Goal: Task Accomplishment & Management: Manage account settings

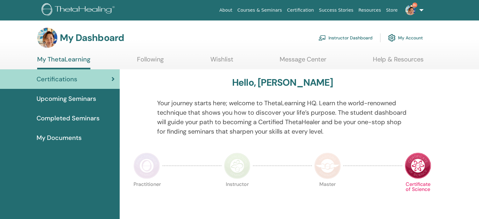
click at [338, 40] on link "Instructor Dashboard" at bounding box center [345, 38] width 54 height 14
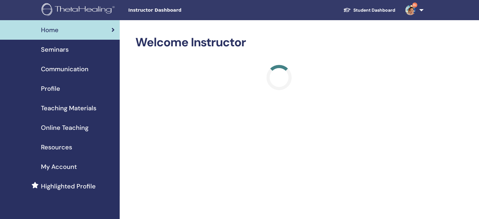
click at [47, 51] on span "Seminars" at bounding box center [55, 49] width 28 height 9
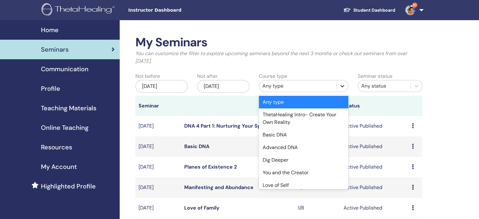
click at [341, 86] on icon at bounding box center [342, 86] width 4 height 2
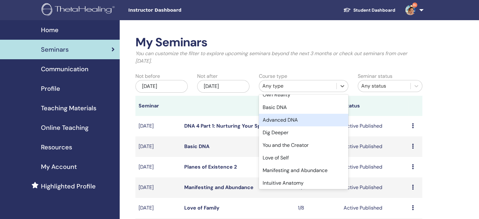
scroll to position [63, 0]
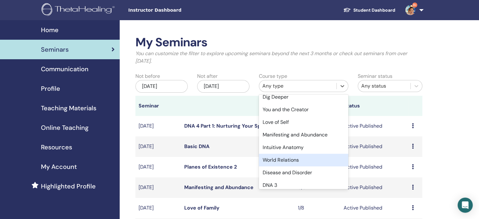
click at [296, 161] on div "World Relations" at bounding box center [303, 160] width 89 height 13
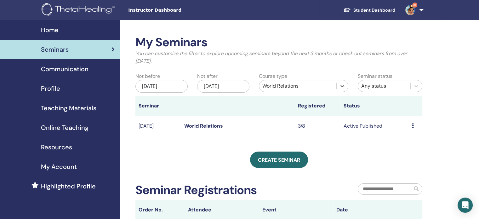
click at [196, 126] on link "World Relations" at bounding box center [203, 126] width 39 height 7
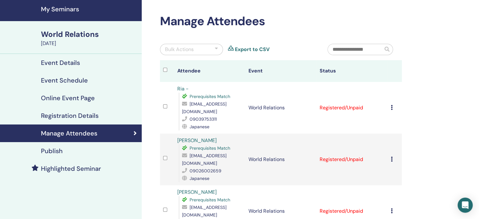
scroll to position [31, 0]
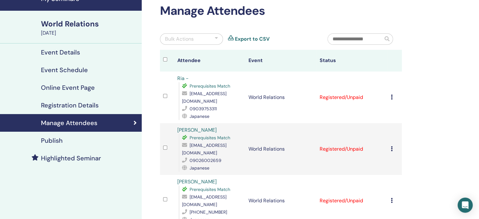
click at [390, 92] on td "Cancel Registration Do not auto-certify Mark as Paid Mark as Unpaid Mark as Abs…" at bounding box center [395, 97] width 14 height 52
click at [392, 94] on icon at bounding box center [392, 96] width 2 height 5
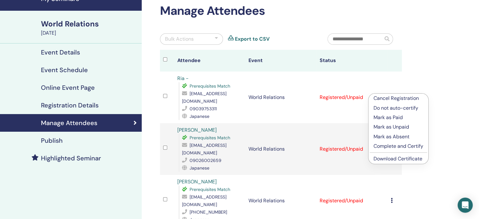
click at [411, 145] on p "Complete and Certify" at bounding box center [399, 146] width 50 height 8
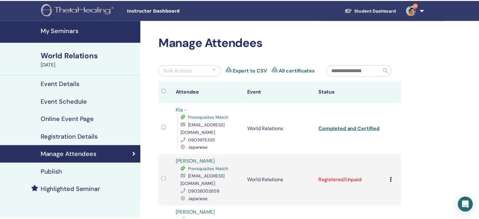
scroll to position [94, 0]
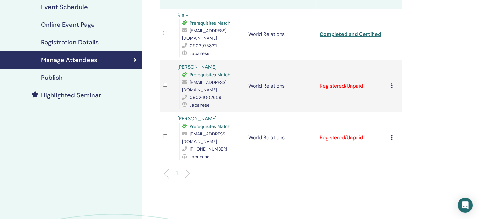
click at [391, 83] on icon at bounding box center [392, 85] width 2 height 5
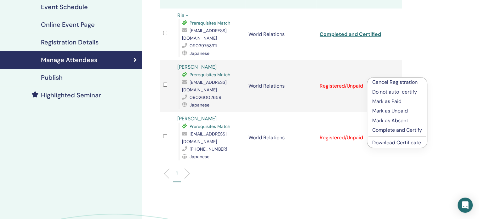
click at [395, 130] on p "Complete and Certify" at bounding box center [397, 130] width 50 height 8
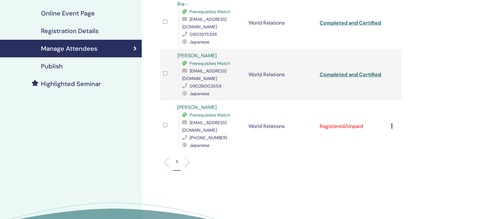
scroll to position [126, 0]
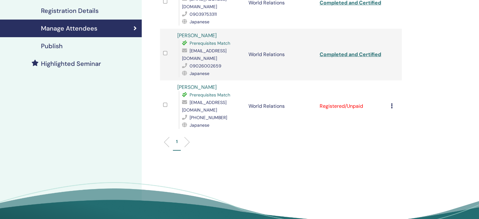
click at [392, 103] on icon at bounding box center [392, 105] width 2 height 5
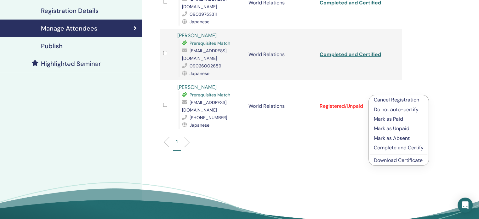
click at [402, 148] on p "Complete and Certify" at bounding box center [399, 148] width 50 height 8
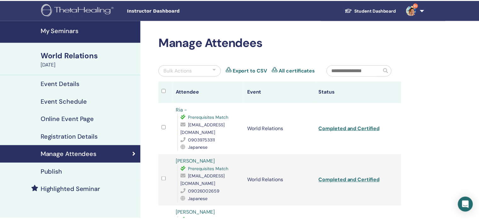
scroll to position [126, 0]
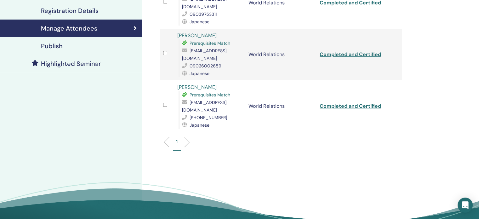
click at [220, 158] on div "Manage Attendees Bulk Actions Export to CSV All certificates Attendee Event Sta…" at bounding box center [301, 69] width 319 height 351
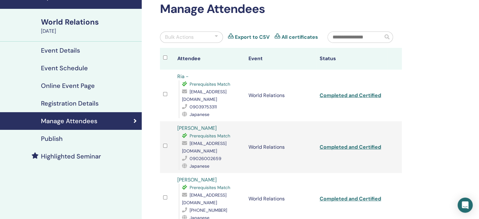
scroll to position [0, 0]
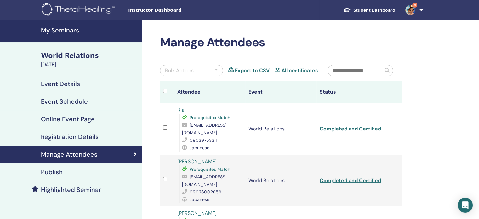
click at [421, 12] on link "9+" at bounding box center [413, 10] width 26 height 20
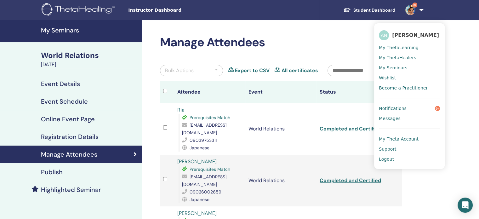
click at [421, 12] on link "9+" at bounding box center [413, 10] width 26 height 20
